Goal: Book appointment/travel/reservation

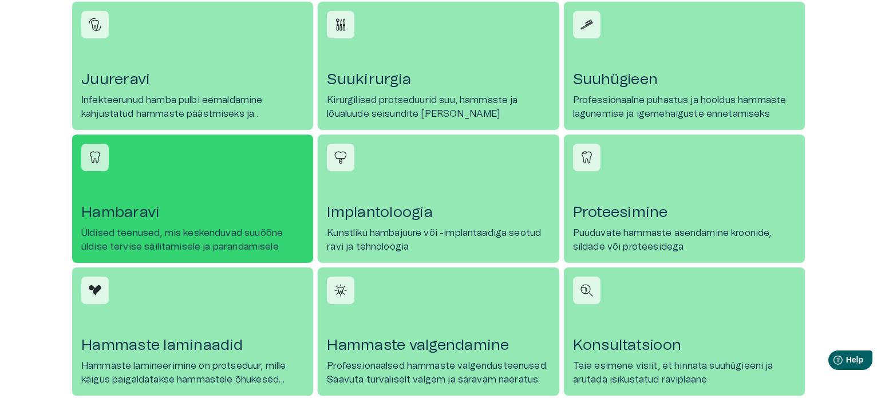
scroll to position [537, 0]
click at [118, 211] on h4 "Hambaravi" at bounding box center [192, 212] width 223 height 18
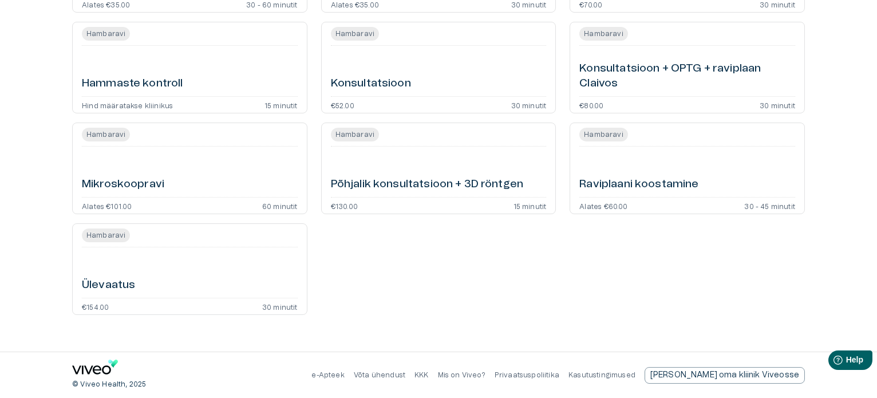
scroll to position [337, 0]
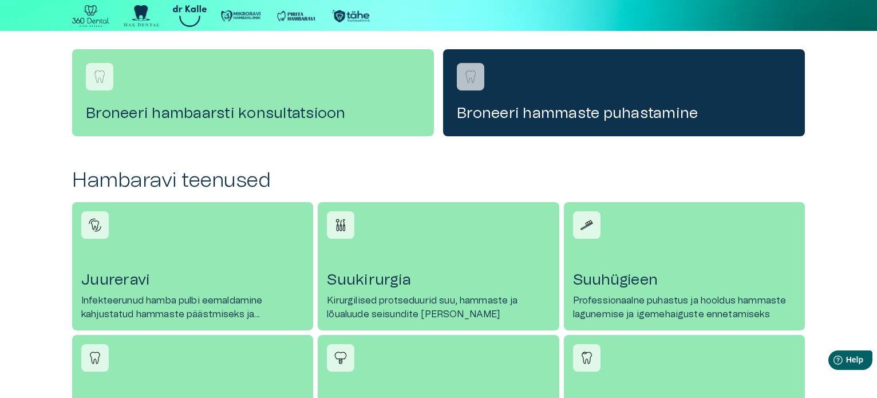
scroll to position [537, 0]
